Goal: Task Accomplishment & Management: Manage account settings

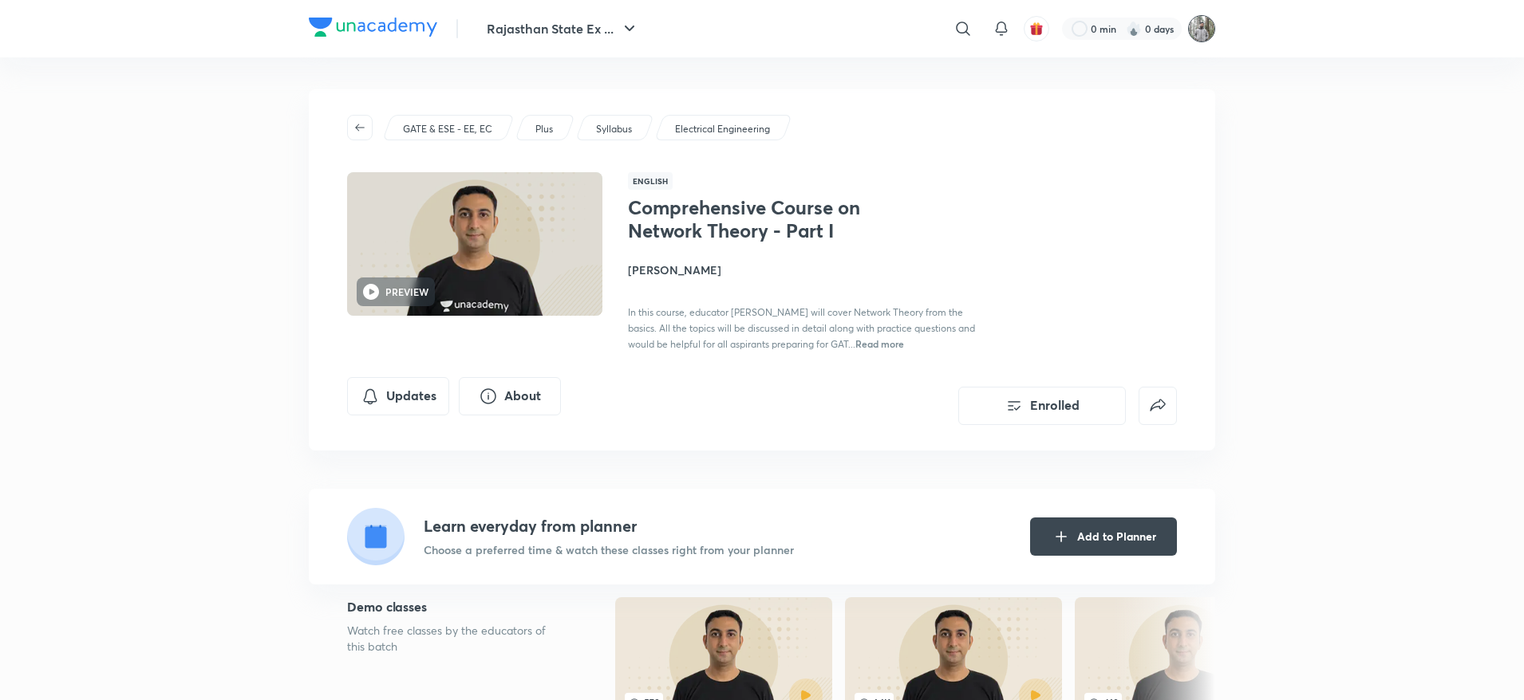
click at [1213, 23] on img at bounding box center [1201, 28] width 27 height 27
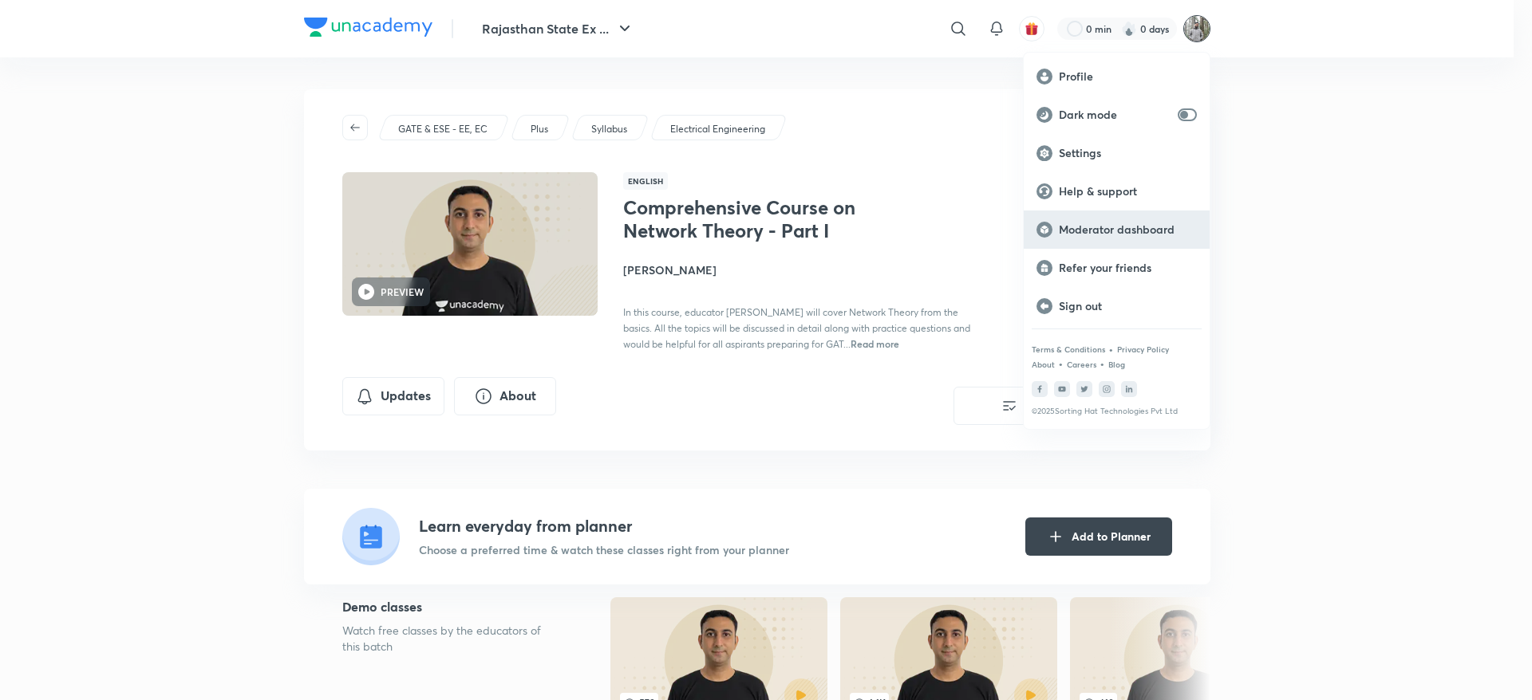
click at [1137, 219] on div "Moderator dashboard" at bounding box center [1116, 230] width 186 height 38
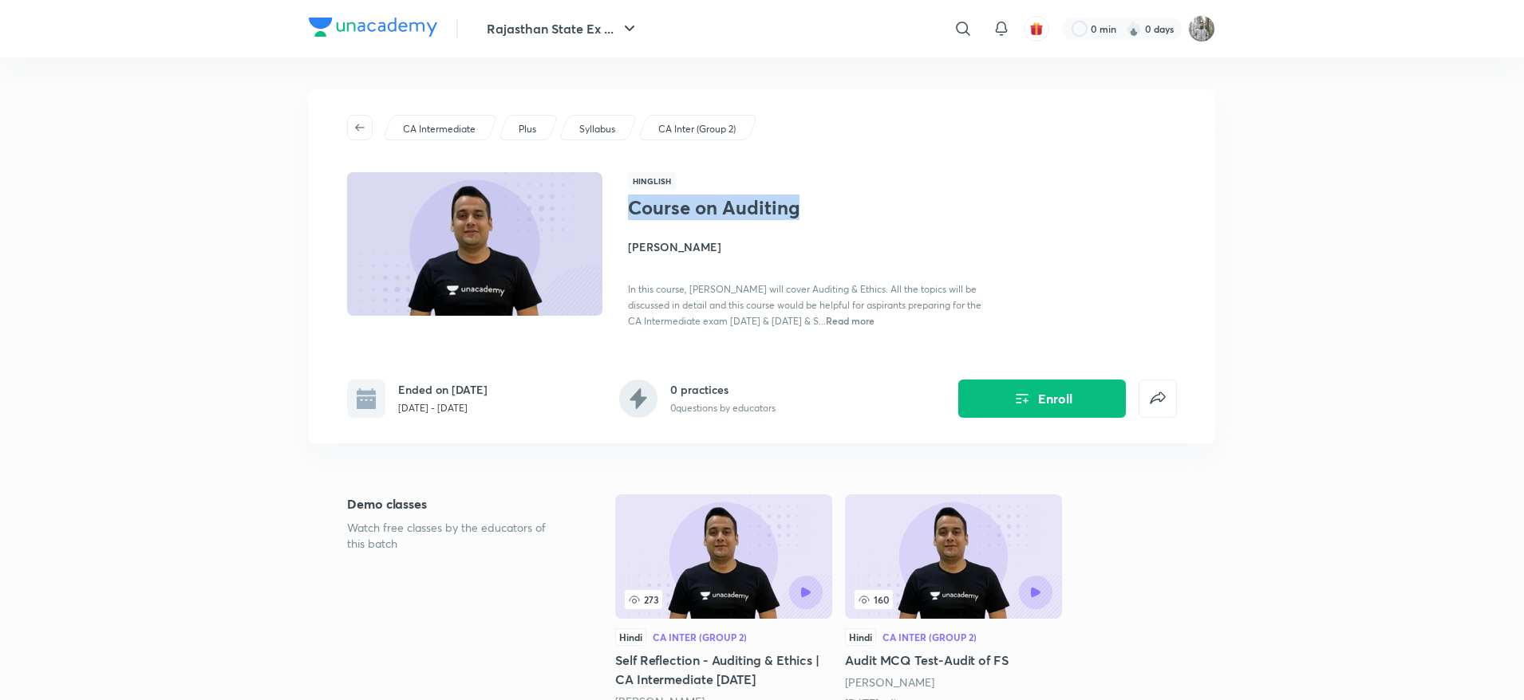
drag, startPoint x: 631, startPoint y: 203, endPoint x: 809, endPoint y: 198, distance: 178.0
click at [809, 198] on h1 "Course on Auditing" at bounding box center [758, 207] width 261 height 23
copy h1 "Course on Auditing"
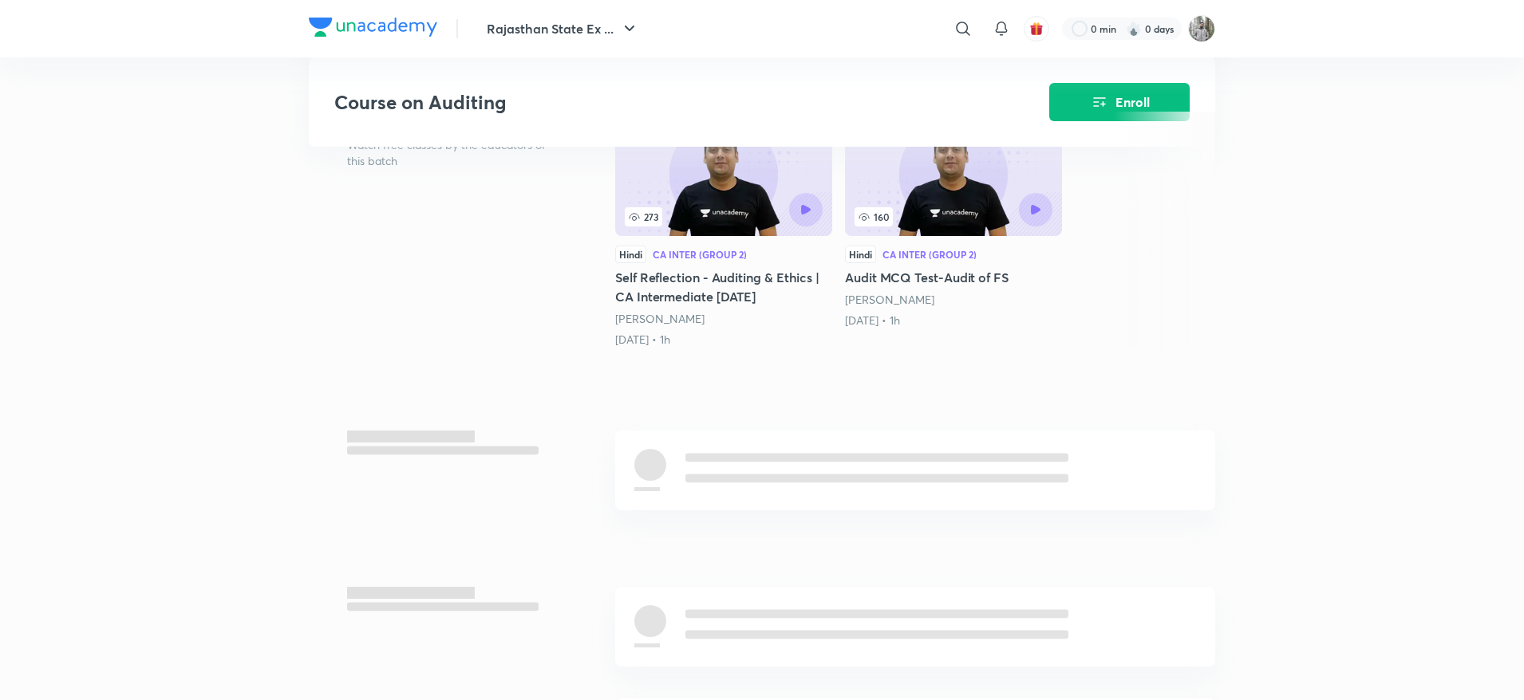
scroll to position [675, 0]
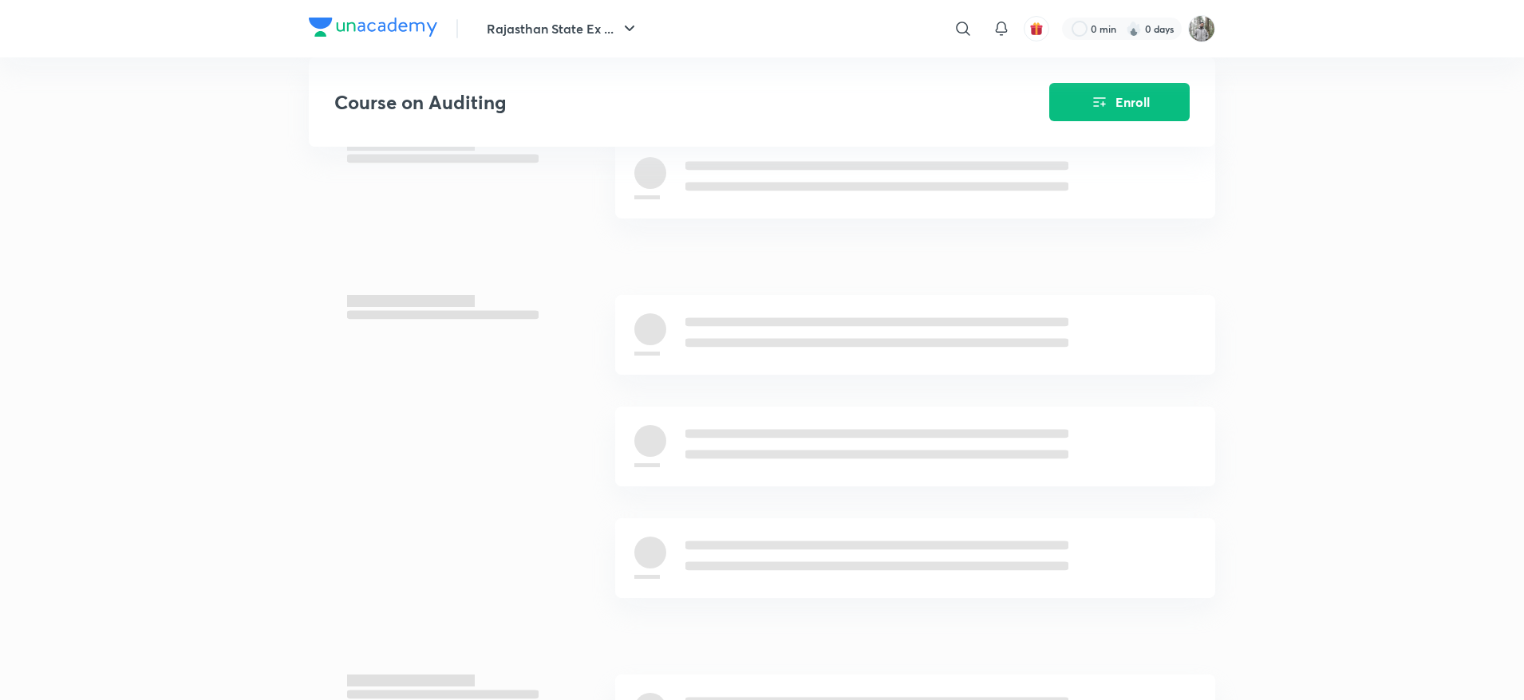
click at [610, 110] on h3 "Course on Auditing" at bounding box center [646, 102] width 625 height 23
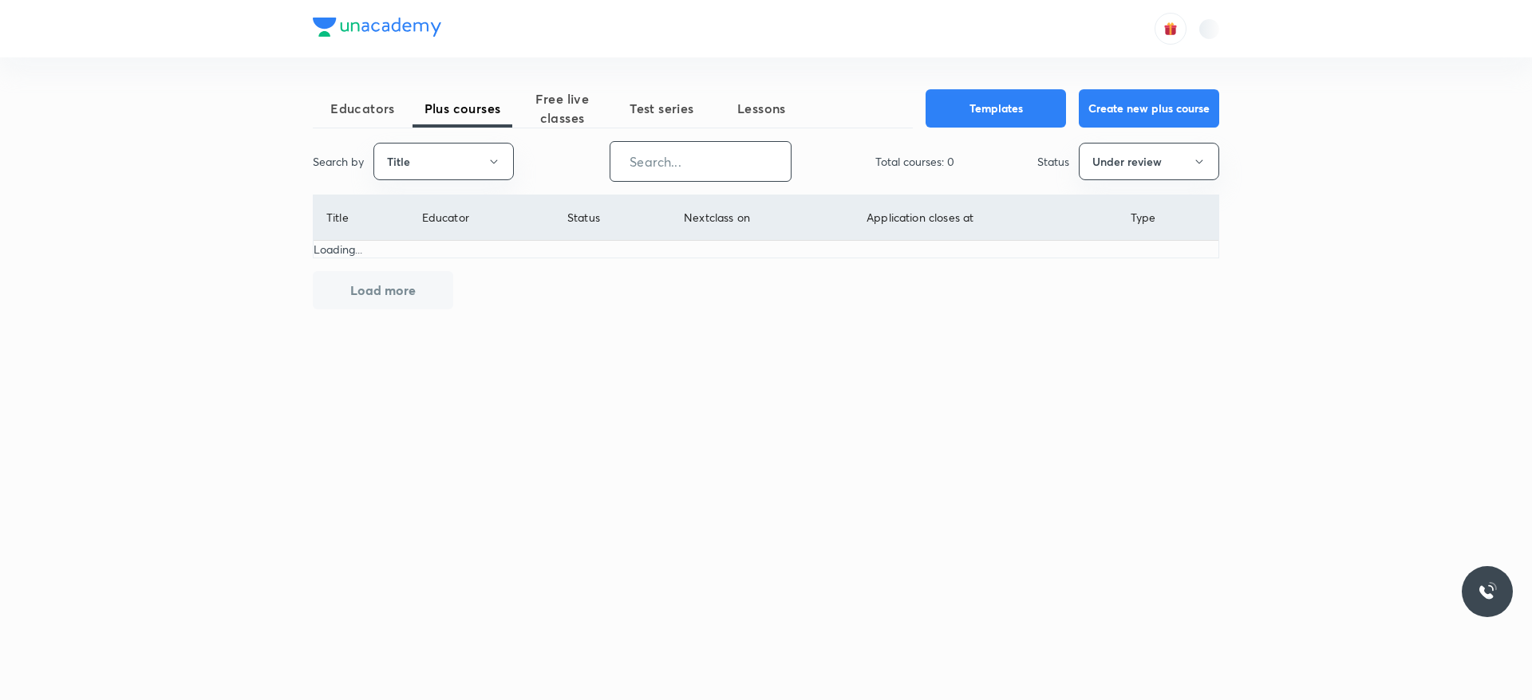
click at [708, 161] on input "text" at bounding box center [700, 161] width 180 height 41
paste input "Course on Auditing"
type input "Course on Auditing"
click at [1110, 148] on button "Under review" at bounding box center [1149, 161] width 140 height 37
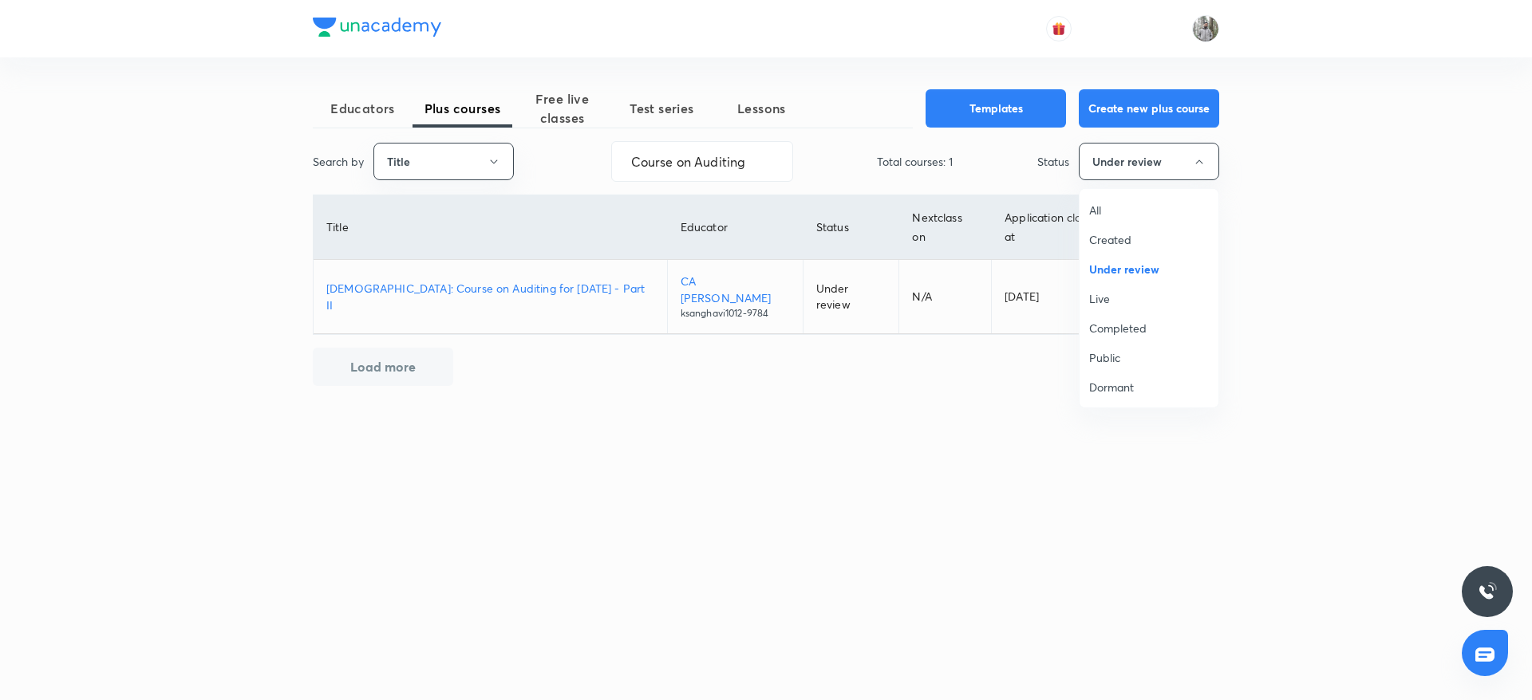
click at [1121, 208] on span "All" at bounding box center [1149, 210] width 120 height 17
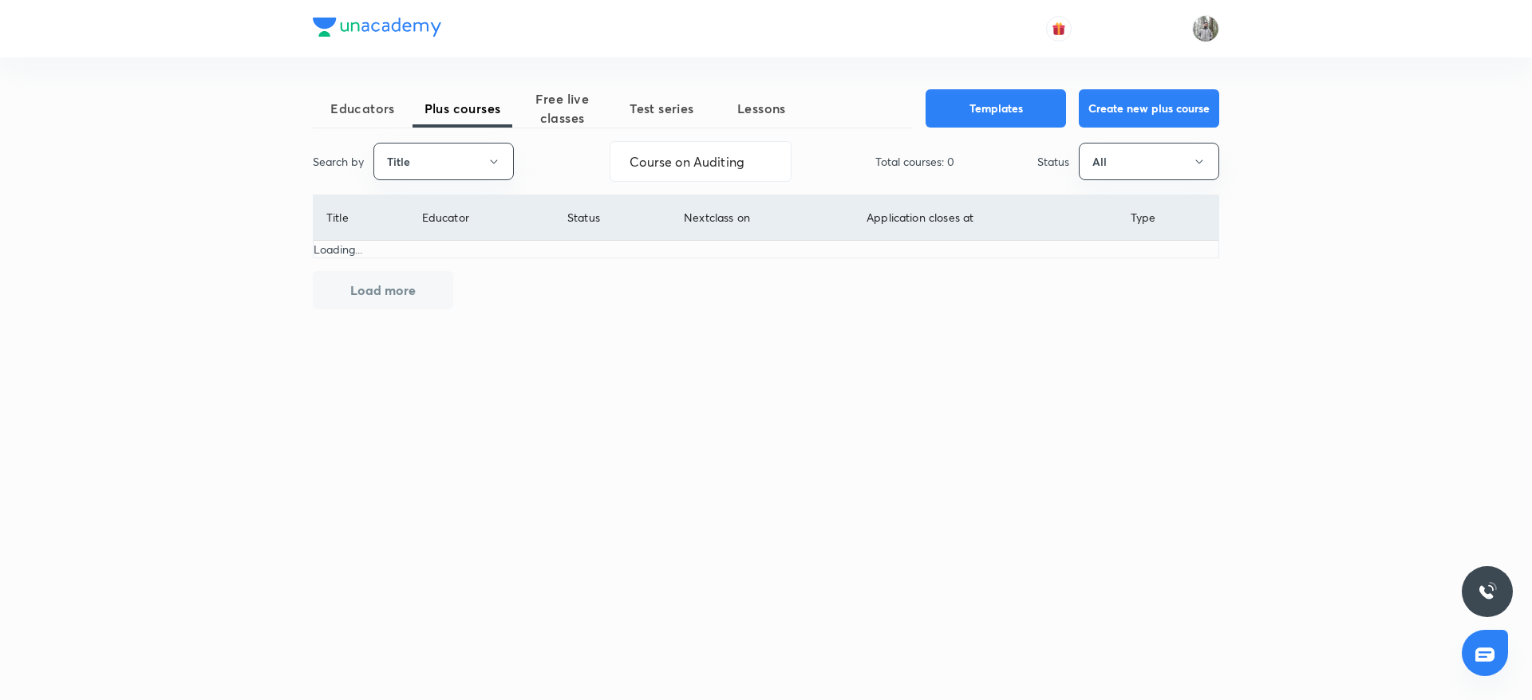
click at [844, 65] on div "Educators Plus courses Free live classes Test series Lessons Templates Create n…" at bounding box center [766, 254] width 906 height 394
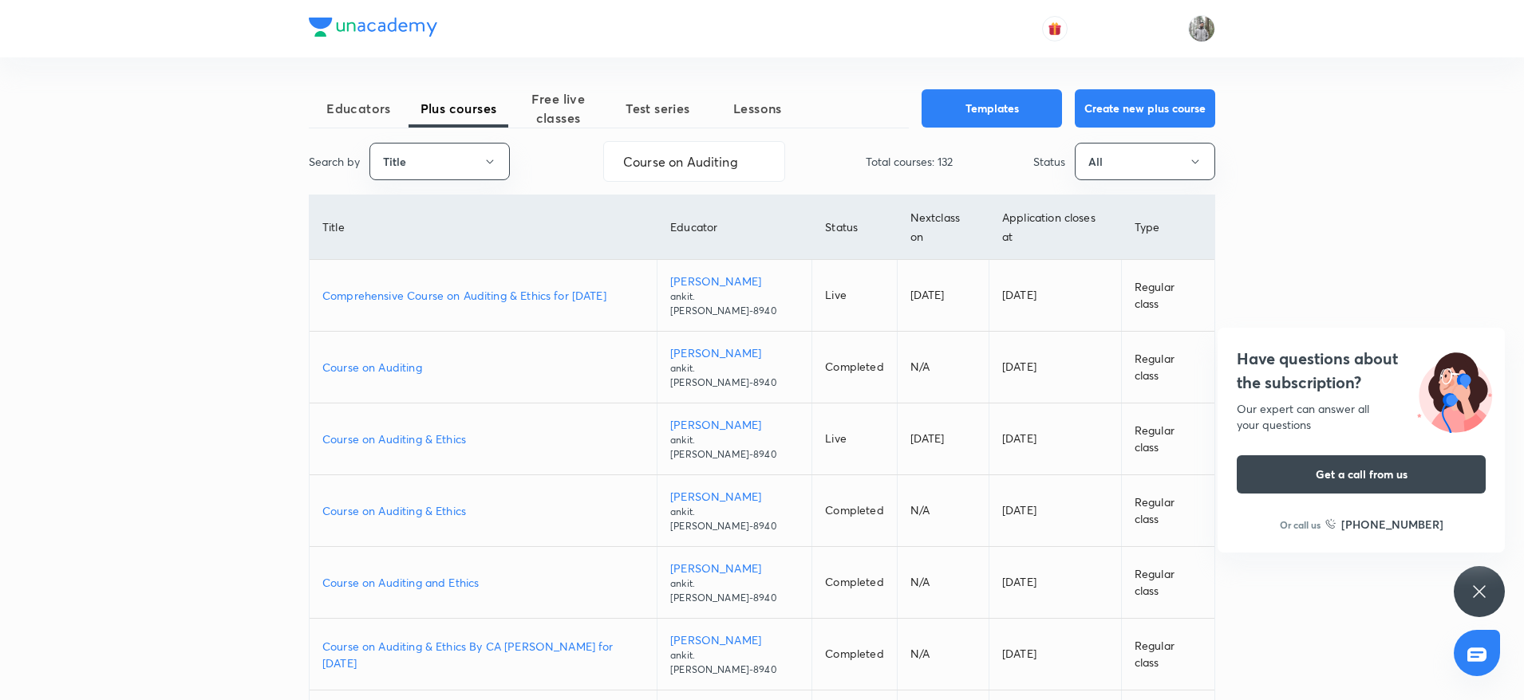
click at [385, 359] on p "Course on Auditing" at bounding box center [482, 367] width 321 height 17
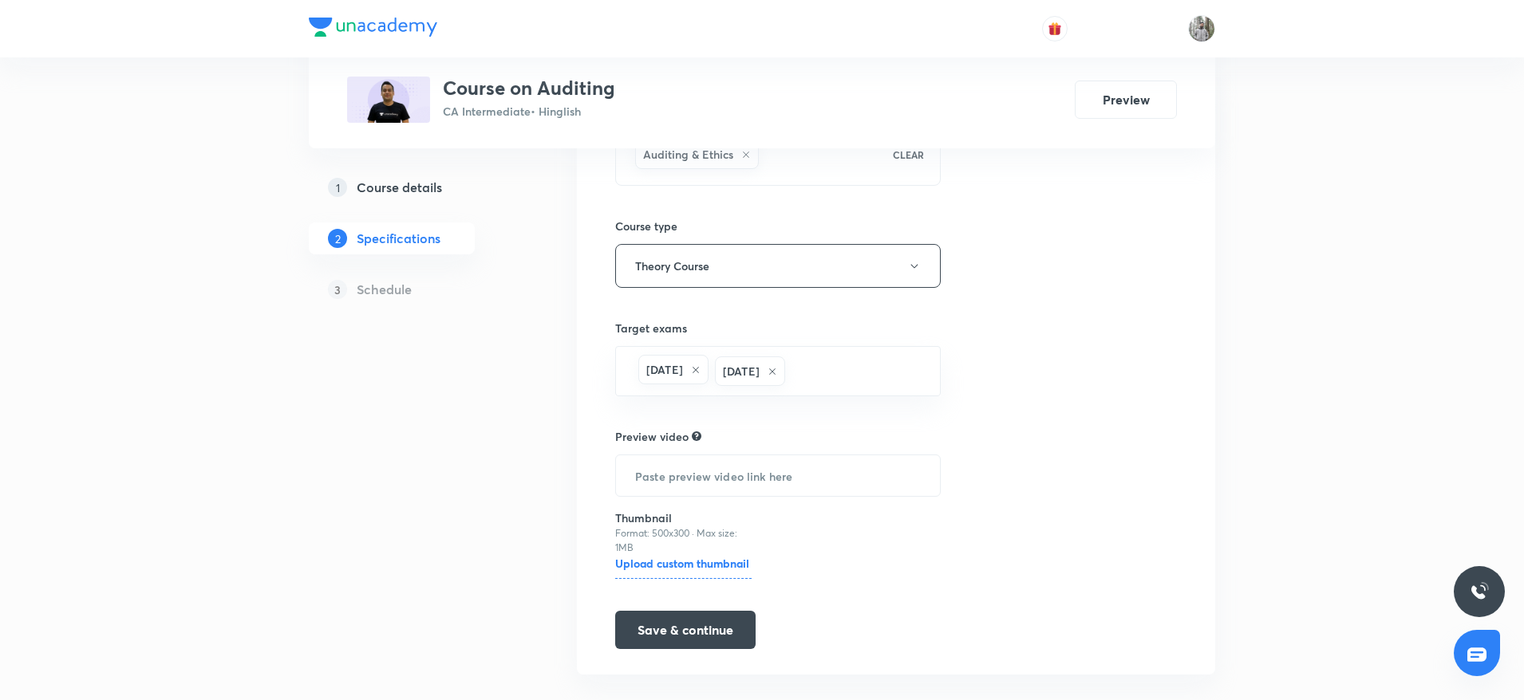
scroll to position [224, 0]
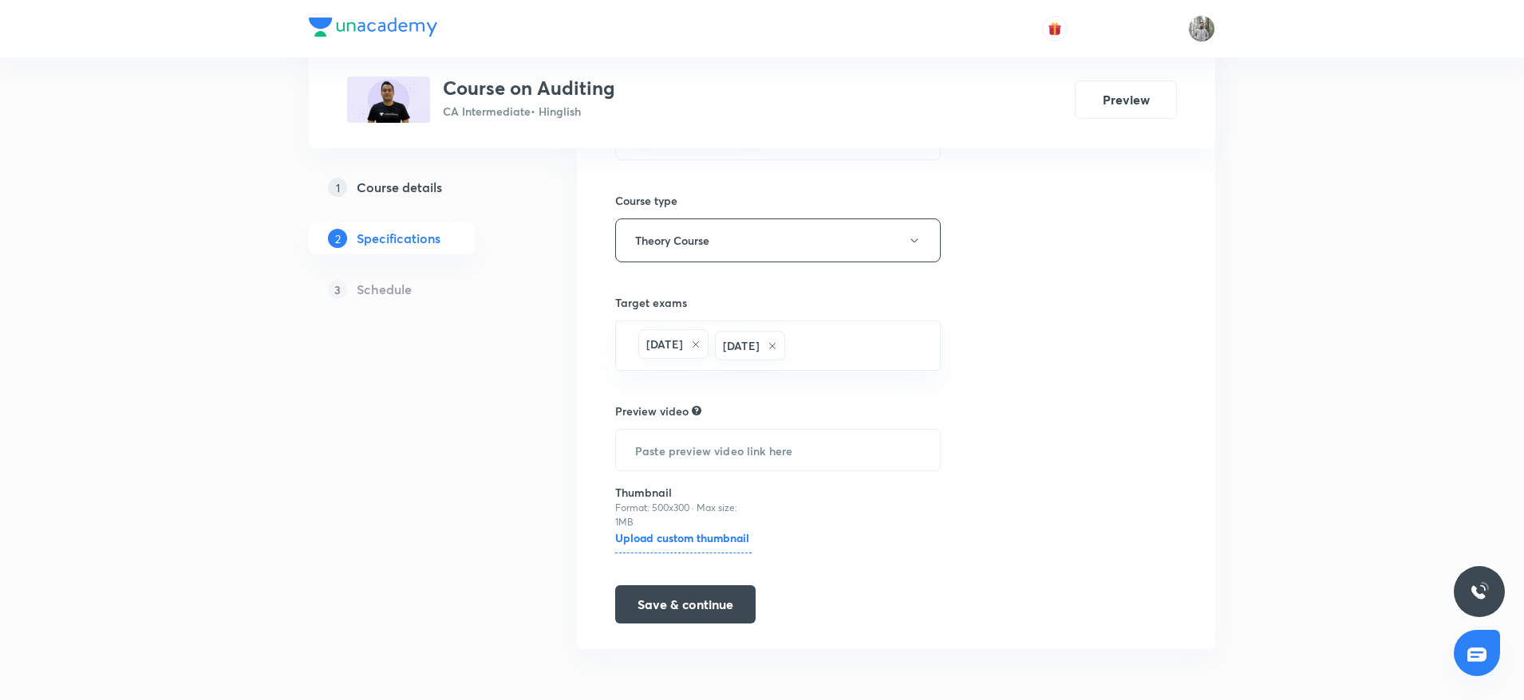
click at [435, 191] on h5 "Course details" at bounding box center [399, 187] width 85 height 19
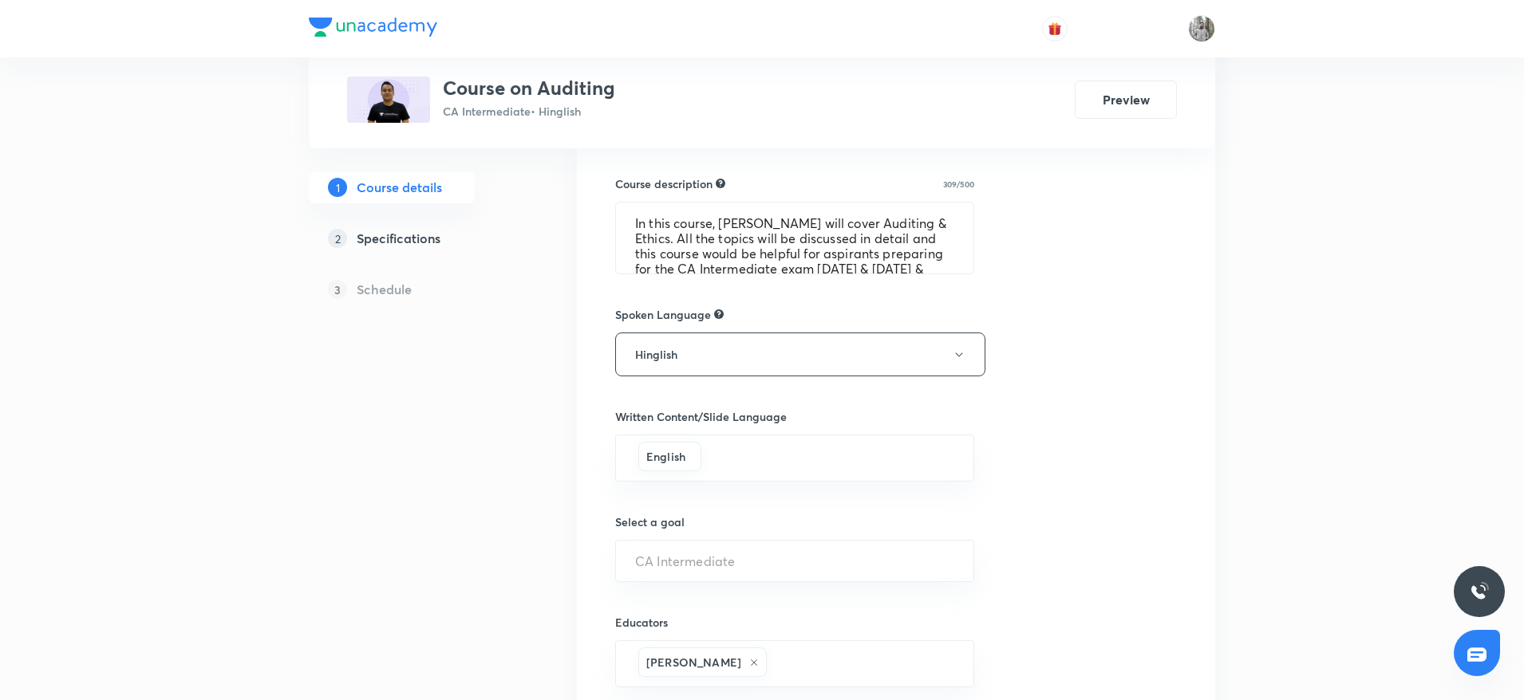
scroll to position [698, 0]
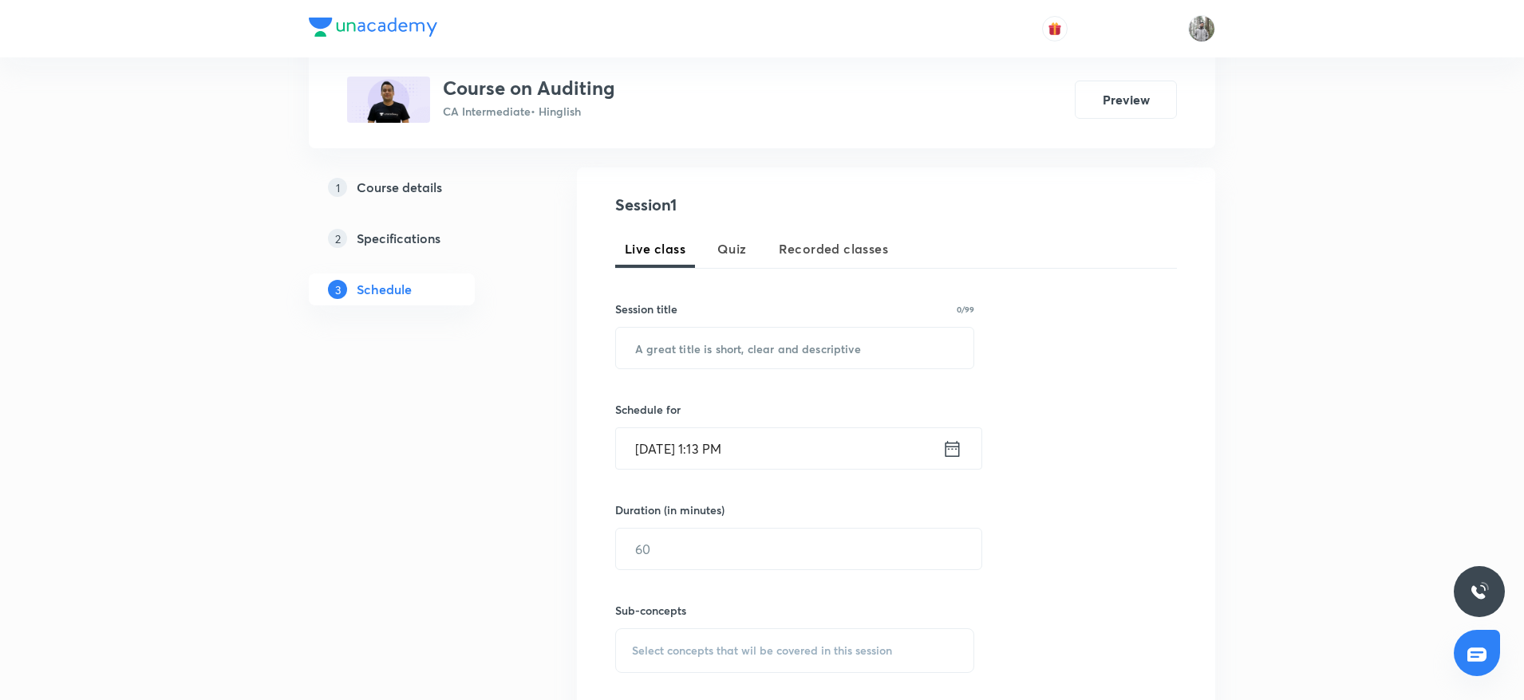
scroll to position [152, 0]
click at [860, 241] on span "Recorded classes" at bounding box center [833, 248] width 109 height 19
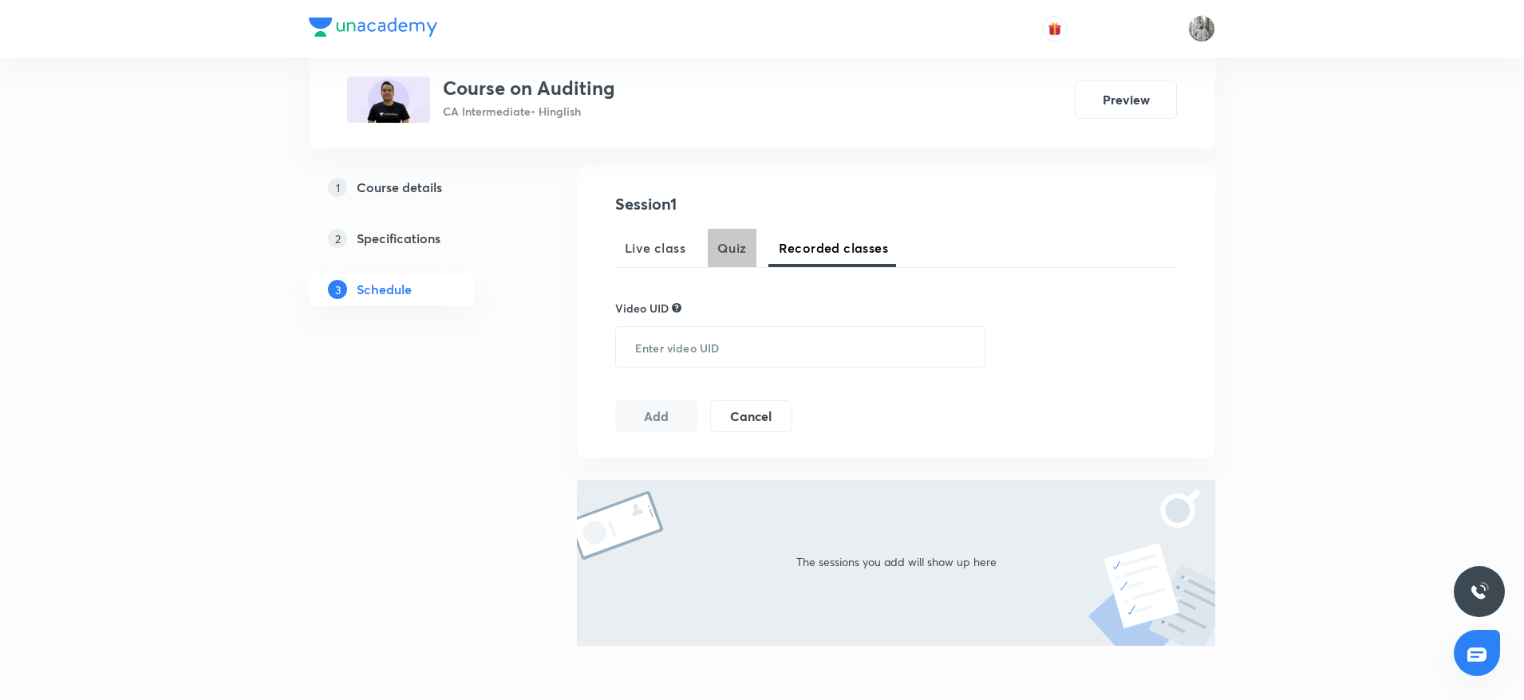
click at [739, 247] on span "Quiz" at bounding box center [732, 248] width 30 height 19
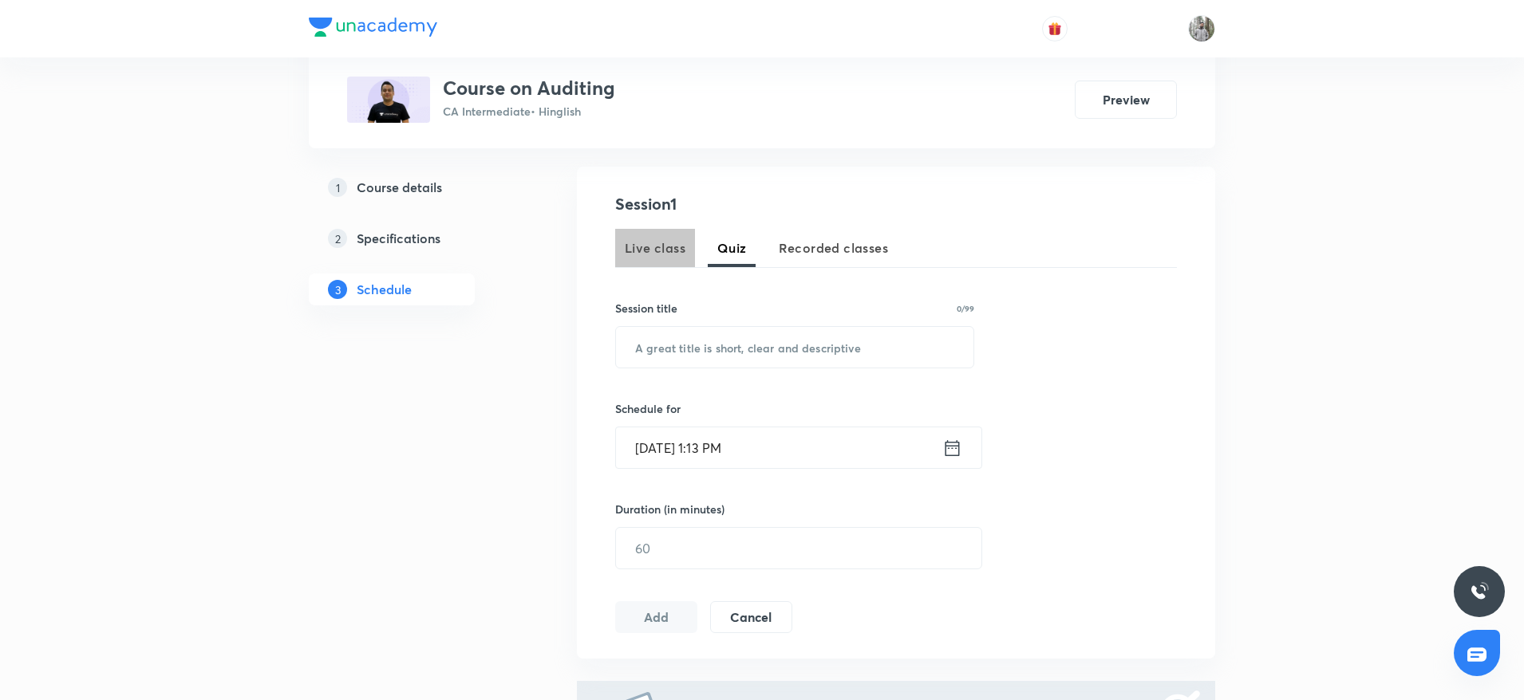
click at [655, 250] on span "Live class" at bounding box center [655, 248] width 61 height 19
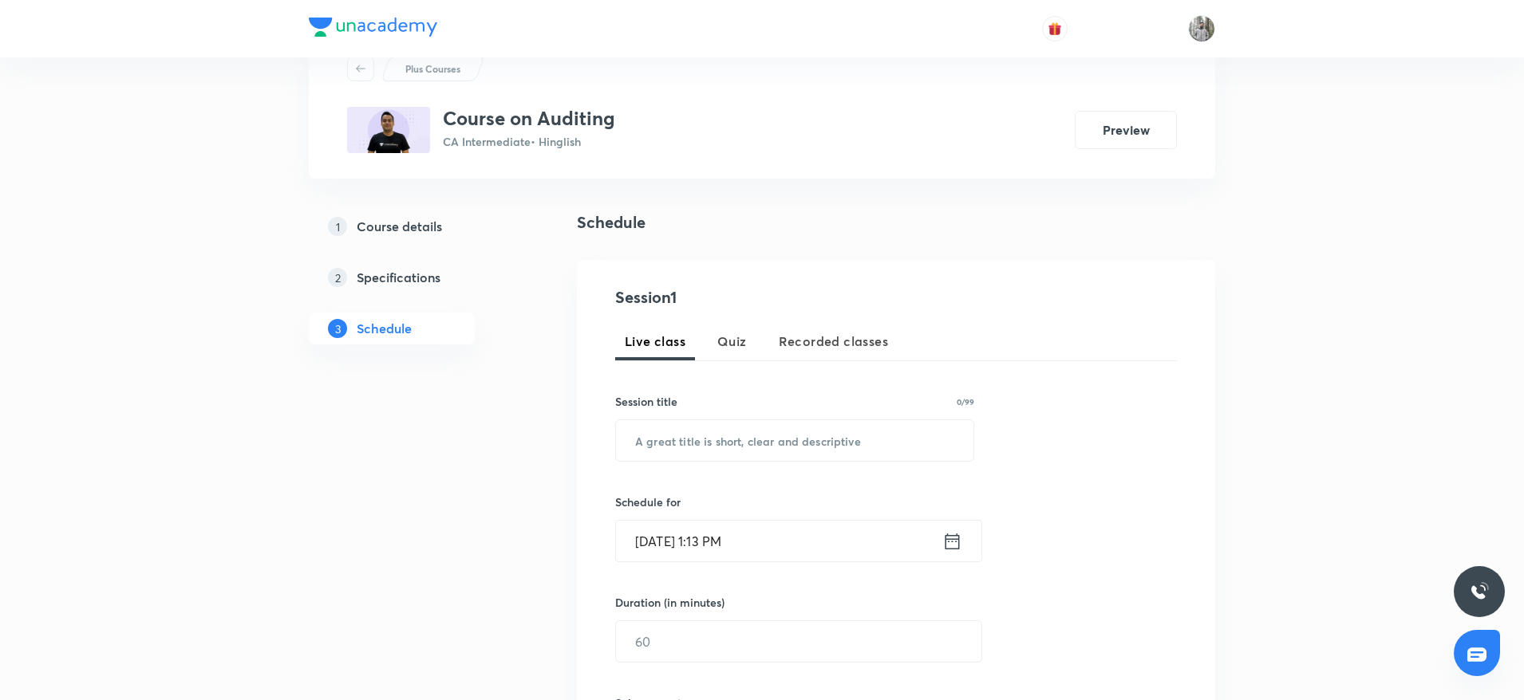
scroll to position [0, 0]
